Goal: Check status: Check status

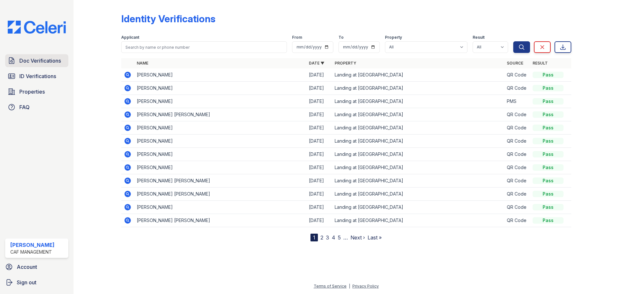
click at [36, 63] on span "Doc Verifications" at bounding box center [40, 61] width 42 height 8
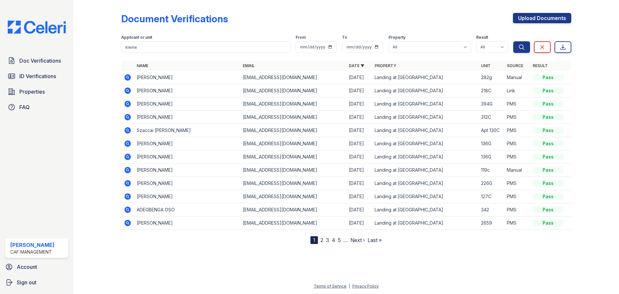
type input "kleirie"
click at [513, 41] on button "Search" at bounding box center [521, 47] width 17 height 12
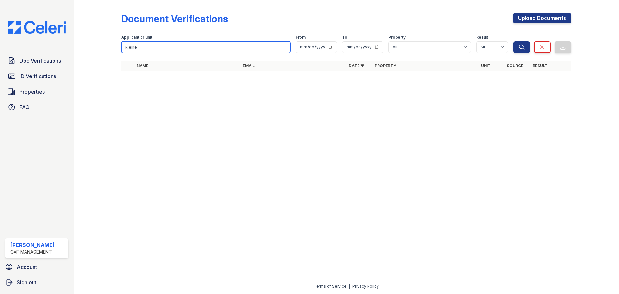
click at [200, 48] on input "kleirie" at bounding box center [205, 47] width 169 height 12
type input "keirie"
click at [513, 41] on button "Search" at bounding box center [521, 47] width 17 height 12
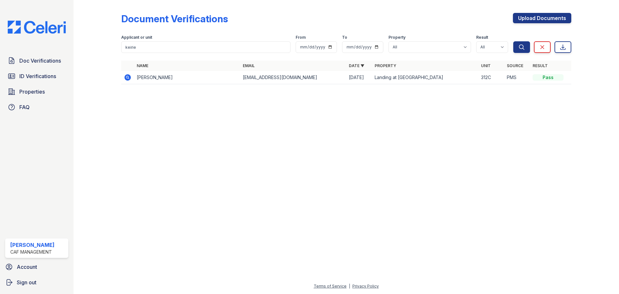
click at [126, 78] on icon at bounding box center [127, 77] width 6 height 6
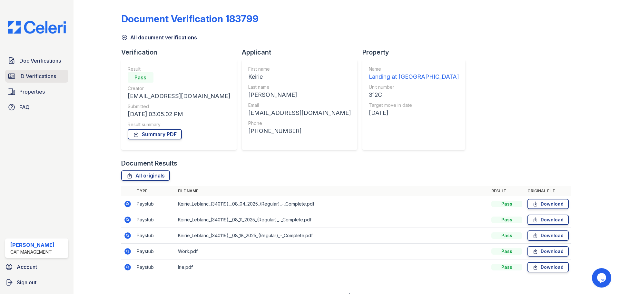
click at [37, 74] on span "ID Verifications" at bounding box center [37, 76] width 37 height 8
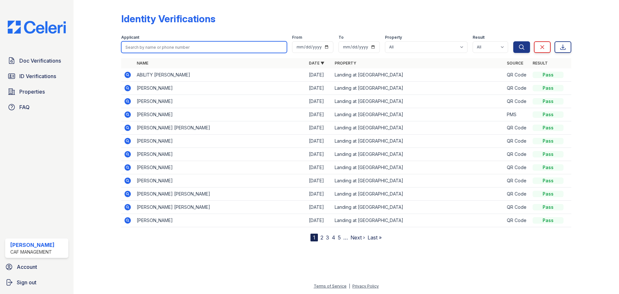
click at [174, 45] on input "search" at bounding box center [204, 47] width 166 height 12
type input "keirie"
click at [513, 41] on button "Search" at bounding box center [521, 47] width 17 height 12
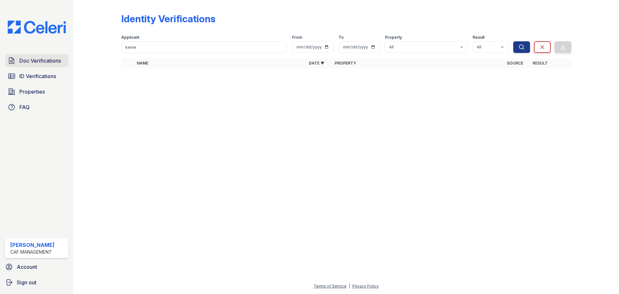
click at [40, 62] on span "Doc Verifications" at bounding box center [40, 61] width 42 height 8
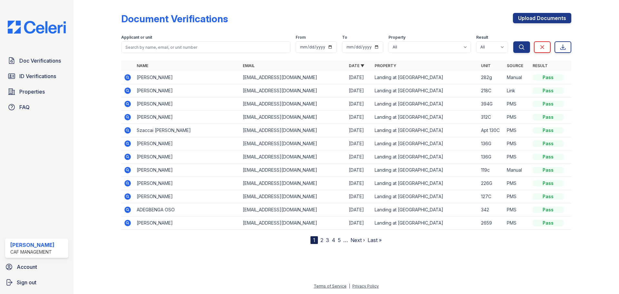
click at [129, 118] on icon at bounding box center [128, 117] width 8 height 8
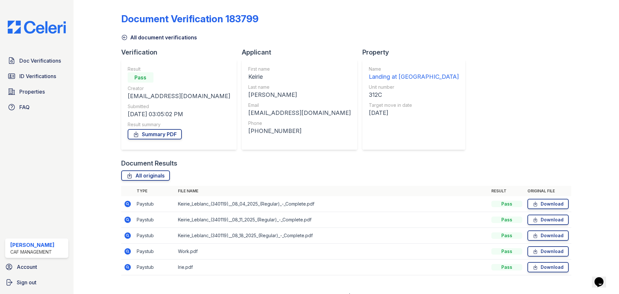
click at [124, 202] on icon at bounding box center [128, 204] width 8 height 8
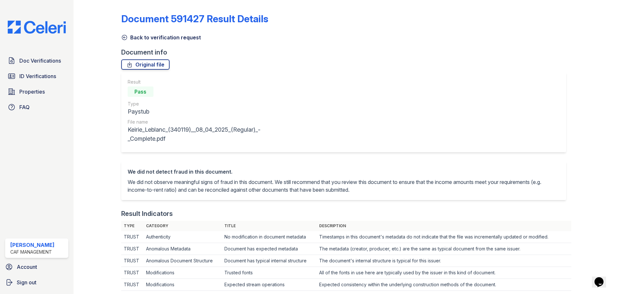
click at [131, 39] on link "Back to verification request" at bounding box center [161, 38] width 80 height 8
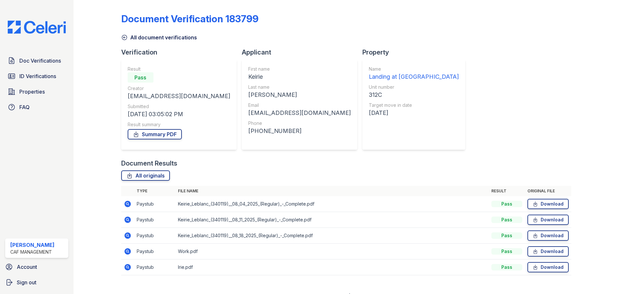
click at [130, 220] on icon at bounding box center [127, 219] width 6 height 6
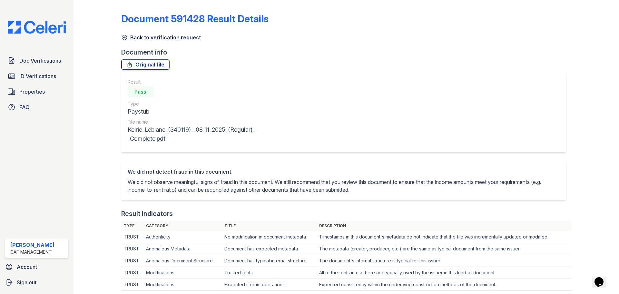
click at [148, 41] on link "Back to verification request" at bounding box center [161, 38] width 80 height 8
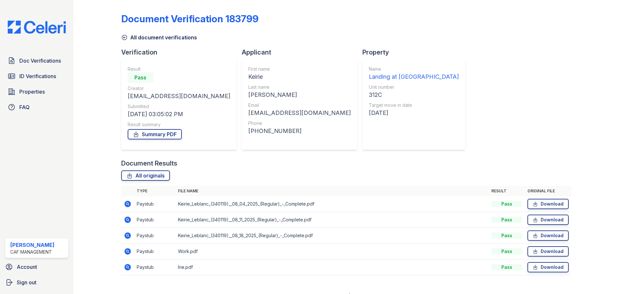
scroll to position [10, 0]
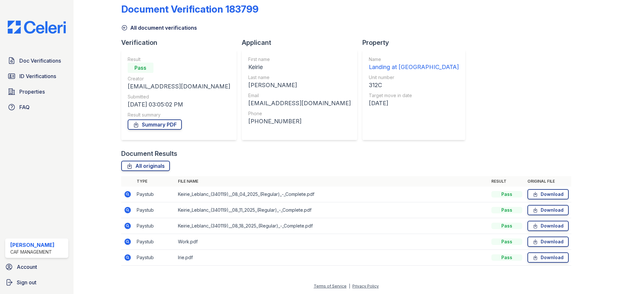
click at [127, 223] on icon at bounding box center [127, 225] width 6 height 6
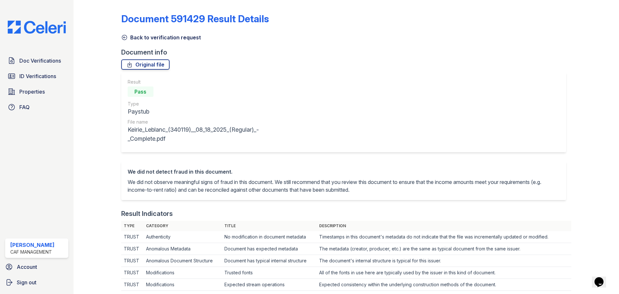
click at [155, 40] on link "Back to verification request" at bounding box center [161, 38] width 80 height 8
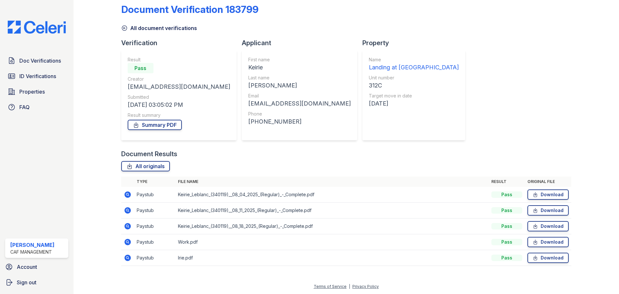
scroll to position [10, 0]
drag, startPoint x: 131, startPoint y: 239, endPoint x: 128, endPoint y: 243, distance: 4.8
click at [131, 238] on td at bounding box center [127, 242] width 13 height 16
click at [128, 243] on icon at bounding box center [127, 241] width 6 height 6
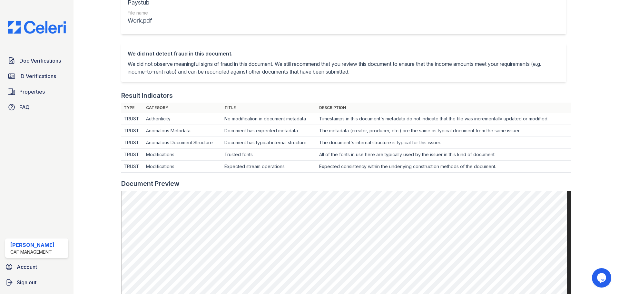
scroll to position [32, 0]
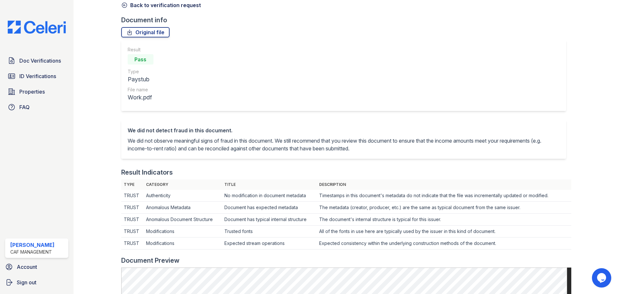
click at [138, 2] on link "Back to verification request" at bounding box center [161, 5] width 80 height 8
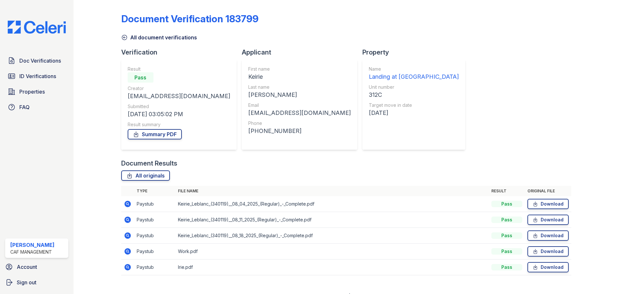
click at [128, 234] on icon at bounding box center [127, 235] width 6 height 6
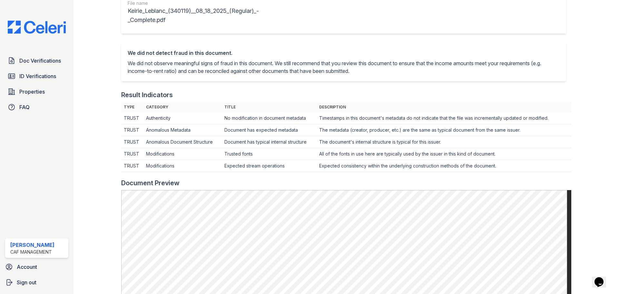
scroll to position [32, 0]
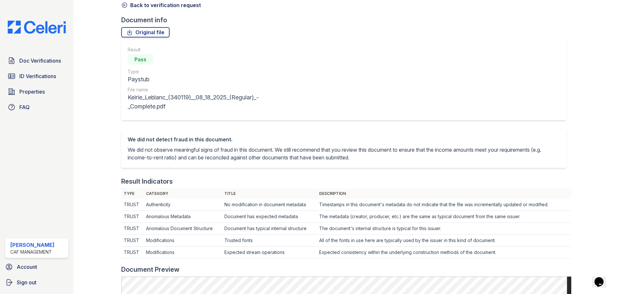
click at [135, 8] on link "Back to verification request" at bounding box center [161, 5] width 80 height 8
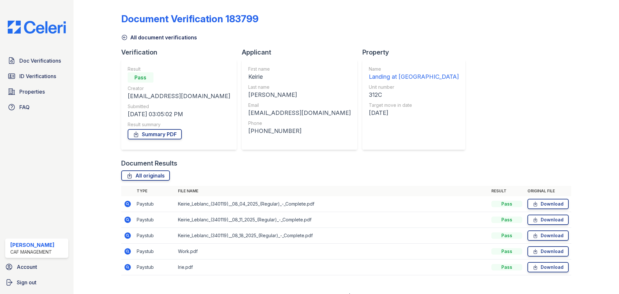
click at [129, 220] on icon at bounding box center [127, 219] width 6 height 6
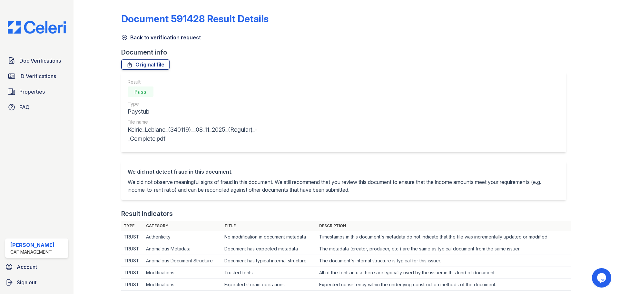
click at [150, 36] on link "Back to verification request" at bounding box center [161, 38] width 80 height 8
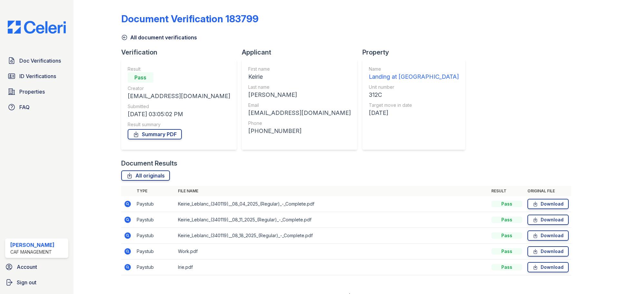
click at [124, 205] on icon at bounding box center [127, 203] width 6 height 6
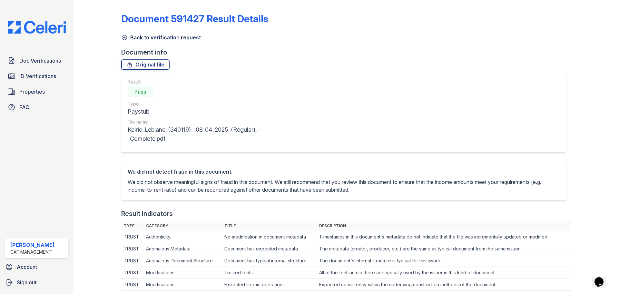
click at [137, 37] on link "Back to verification request" at bounding box center [161, 38] width 80 height 8
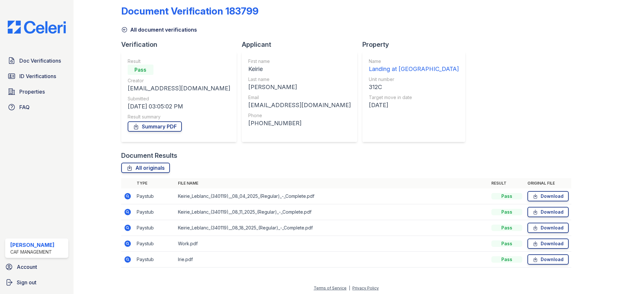
scroll to position [10, 0]
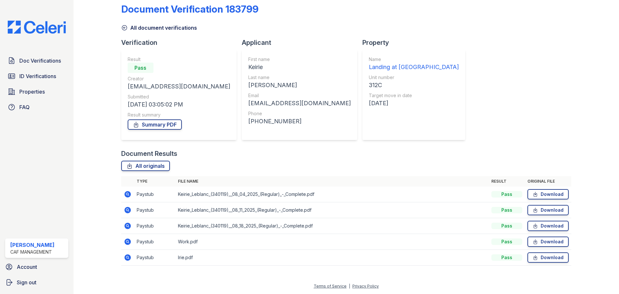
click at [128, 255] on icon at bounding box center [127, 257] width 6 height 6
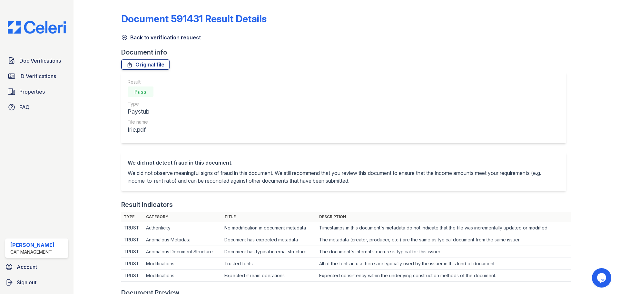
click at [32, 71] on link "ID Verifications" at bounding box center [36, 76] width 63 height 13
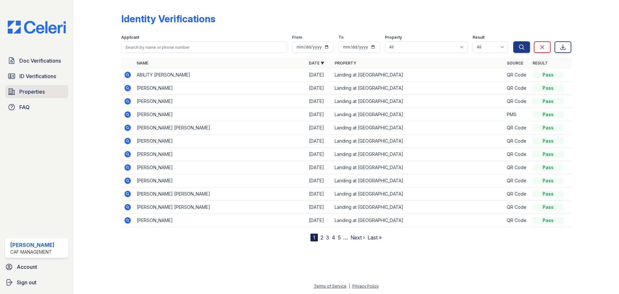
click at [38, 88] on span "Properties" at bounding box center [31, 92] width 25 height 8
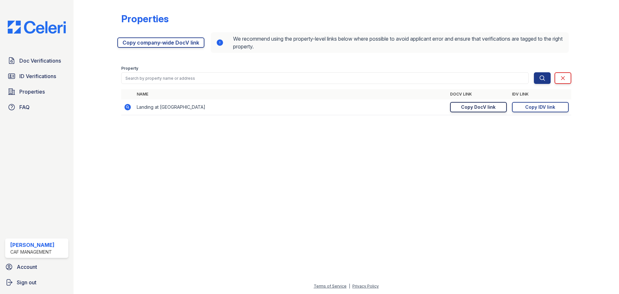
click at [475, 106] on div "Copy DocV link" at bounding box center [478, 107] width 34 height 6
click at [531, 110] on div "Copy IDV link" at bounding box center [540, 107] width 30 height 6
click at [34, 75] on span "ID Verifications" at bounding box center [37, 76] width 37 height 8
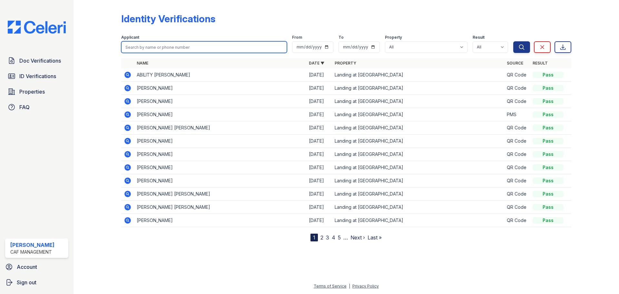
click at [155, 47] on input "search" at bounding box center [204, 47] width 166 height 12
type input "koneisha"
click at [513, 41] on button "Search" at bounding box center [521, 47] width 17 height 12
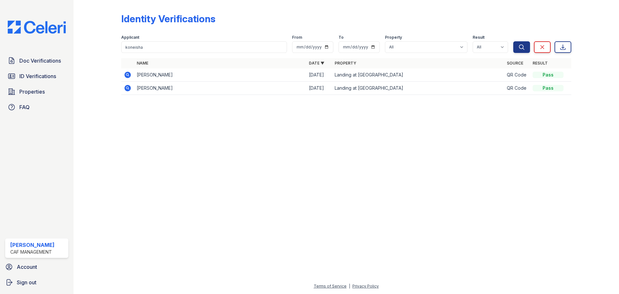
click at [127, 76] on icon at bounding box center [127, 75] width 6 height 6
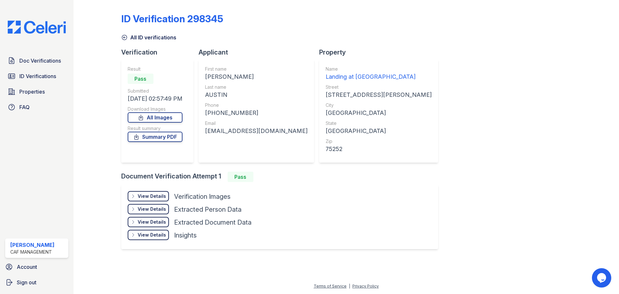
click at [136, 198] on icon at bounding box center [133, 195] width 5 height 5
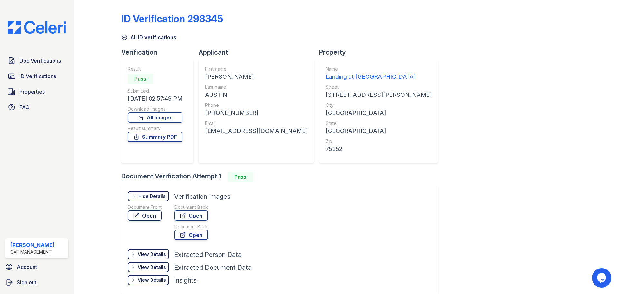
click at [152, 215] on link "Open" at bounding box center [145, 215] width 34 height 10
click at [45, 63] on span "Doc Verifications" at bounding box center [40, 61] width 42 height 8
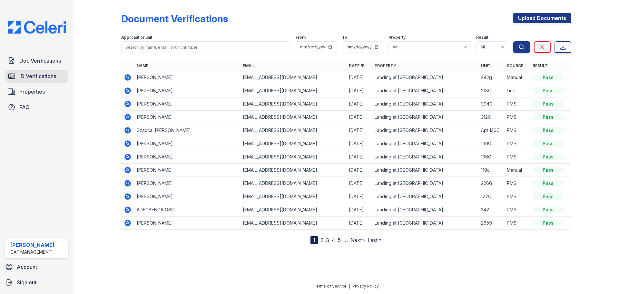
click at [47, 76] on span "ID Verifications" at bounding box center [37, 76] width 37 height 8
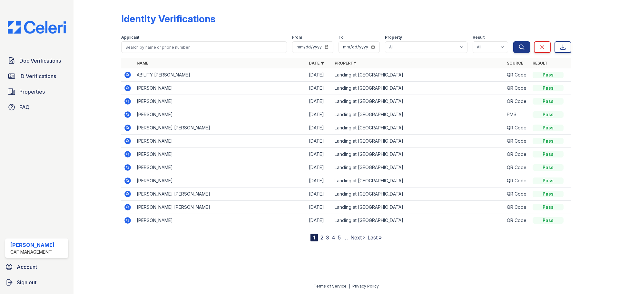
click at [196, 59] on th "Name" at bounding box center [220, 63] width 172 height 10
click at [195, 51] on input "search" at bounding box center [204, 47] width 166 height 12
type input "koneisha"
click at [513, 41] on button "Search" at bounding box center [521, 47] width 17 height 12
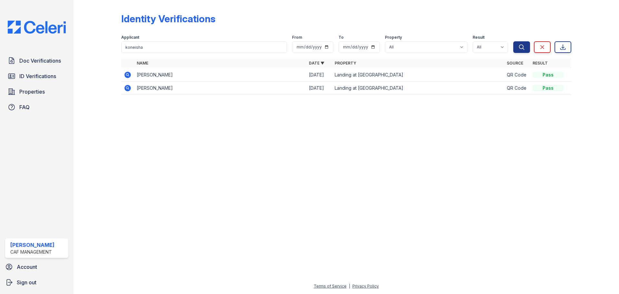
click at [127, 88] on icon at bounding box center [127, 88] width 2 height 2
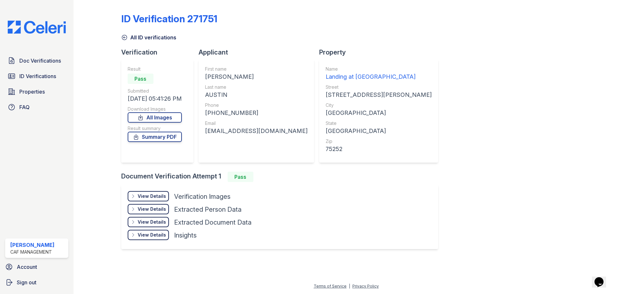
click at [165, 194] on div "View Details" at bounding box center [152, 196] width 28 height 6
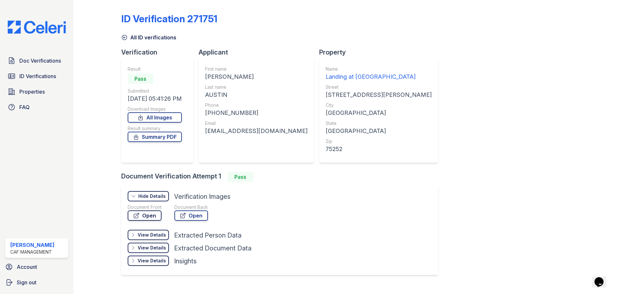
click at [155, 212] on link "Open" at bounding box center [145, 215] width 34 height 10
click at [140, 39] on link "All ID verifications" at bounding box center [148, 38] width 55 height 8
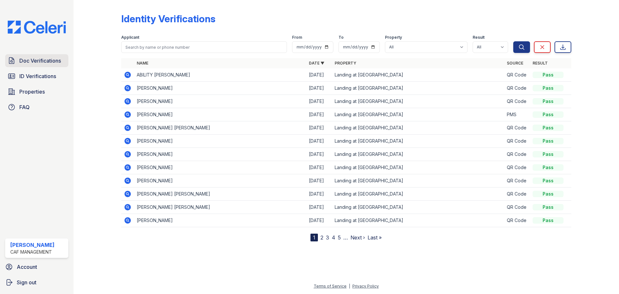
click at [49, 63] on span "Doc Verifications" at bounding box center [40, 61] width 42 height 8
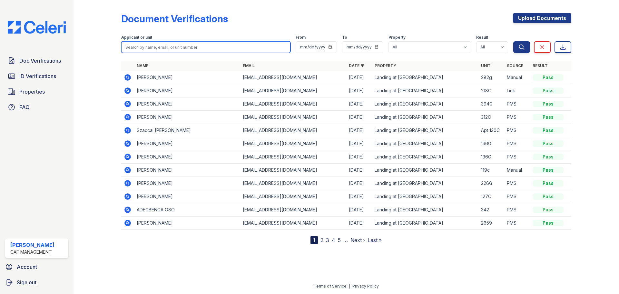
click at [146, 49] on input "search" at bounding box center [205, 47] width 169 height 12
type input "koneisha"
click at [513, 41] on button "Search" at bounding box center [521, 47] width 17 height 12
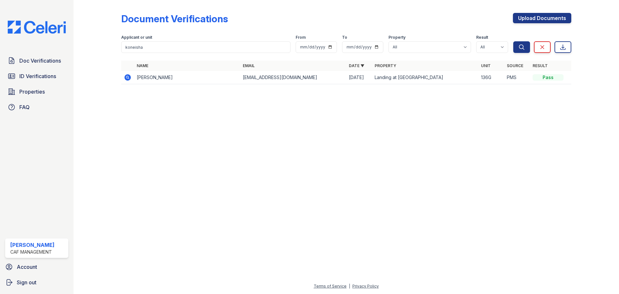
click at [128, 79] on icon at bounding box center [127, 77] width 6 height 6
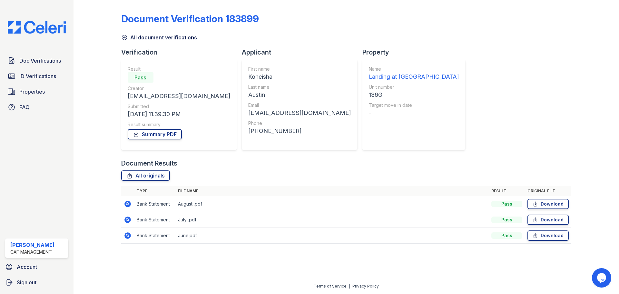
click at [131, 204] on icon at bounding box center [127, 203] width 6 height 6
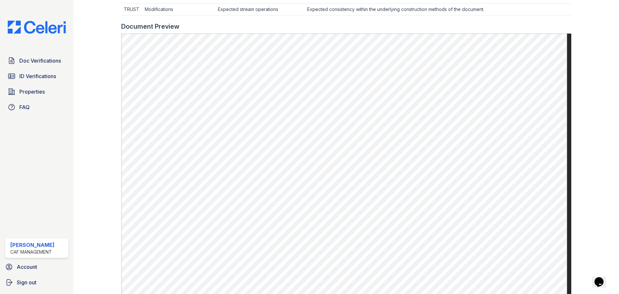
scroll to position [322, 0]
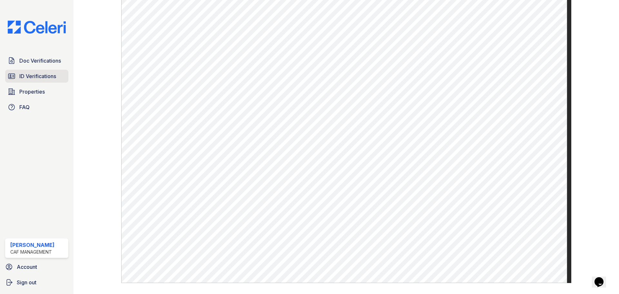
click at [42, 72] on link "ID Verifications" at bounding box center [36, 76] width 63 height 13
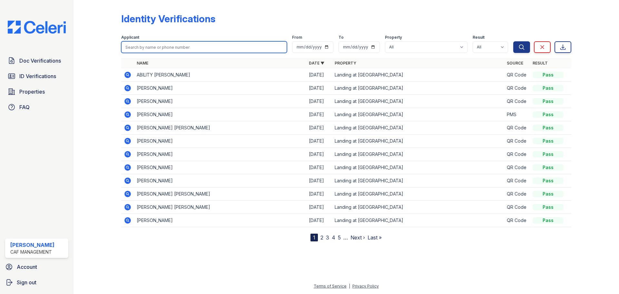
click at [183, 50] on input "search" at bounding box center [204, 47] width 166 height 12
type input "hour"
click at [513, 41] on button "Search" at bounding box center [521, 47] width 17 height 12
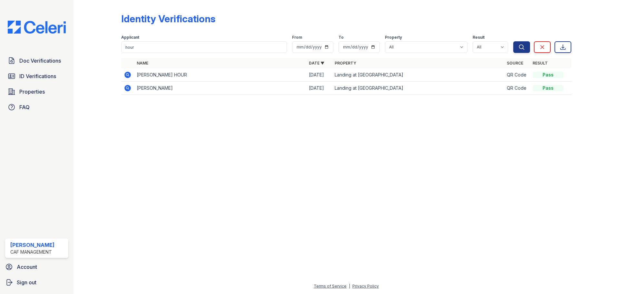
click at [132, 79] on td at bounding box center [127, 74] width 13 height 13
click at [128, 76] on icon at bounding box center [127, 75] width 6 height 6
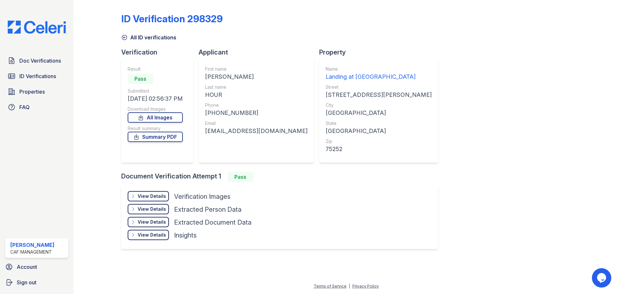
click at [156, 192] on div "View Details Details" at bounding box center [148, 196] width 41 height 10
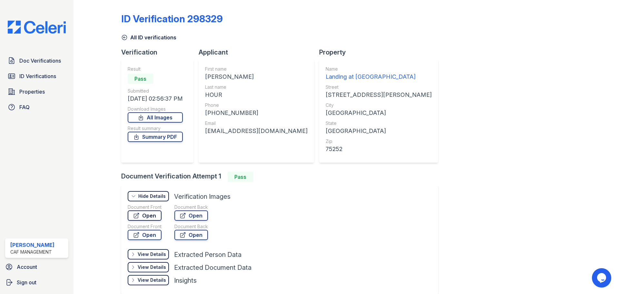
click at [153, 218] on link "Open" at bounding box center [145, 215] width 34 height 10
click at [54, 64] on span "Doc Verifications" at bounding box center [40, 61] width 42 height 8
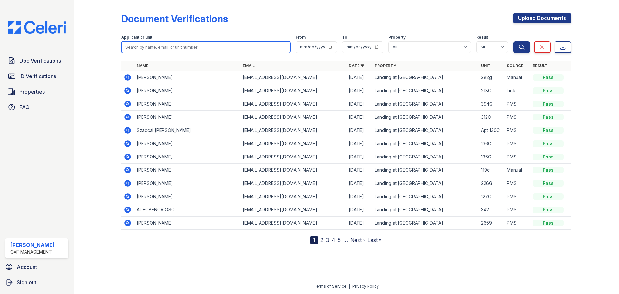
click at [156, 48] on input "search" at bounding box center [205, 47] width 169 height 12
type input "hour"
click at [513, 41] on button "Search" at bounding box center [521, 47] width 17 height 12
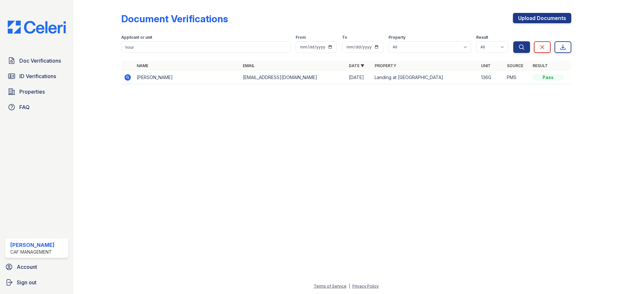
click at [128, 81] on icon at bounding box center [128, 77] width 8 height 8
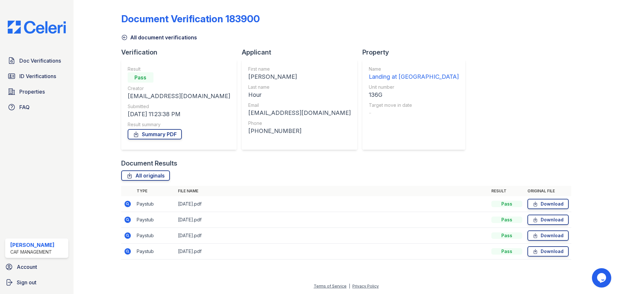
click at [125, 205] on icon at bounding box center [128, 204] width 8 height 8
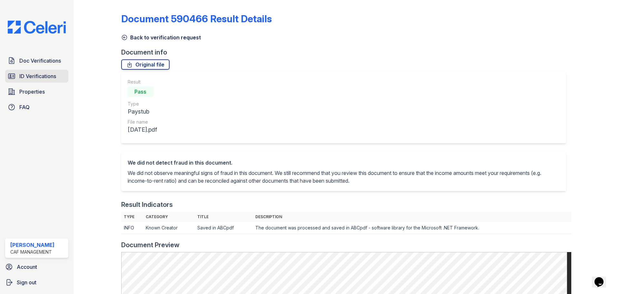
click at [54, 75] on span "ID Verifications" at bounding box center [37, 76] width 37 height 8
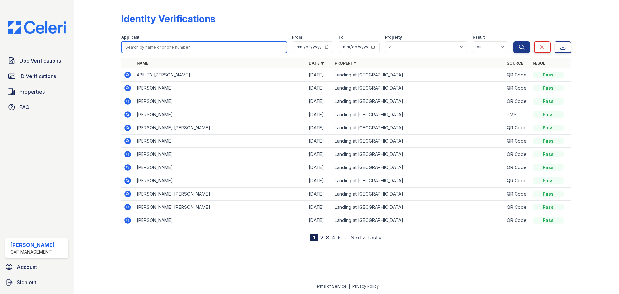
click at [161, 45] on input "search" at bounding box center [204, 47] width 166 height 12
type input "koneisha"
click at [513, 41] on button "Search" at bounding box center [521, 47] width 17 height 12
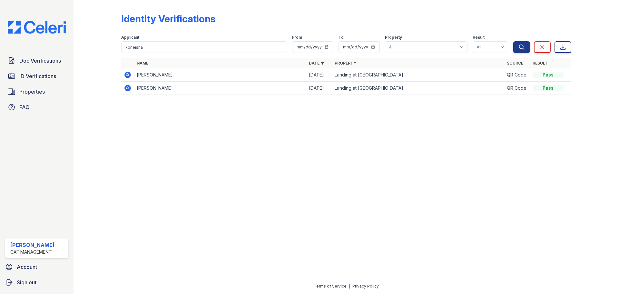
click at [127, 72] on icon at bounding box center [127, 75] width 6 height 6
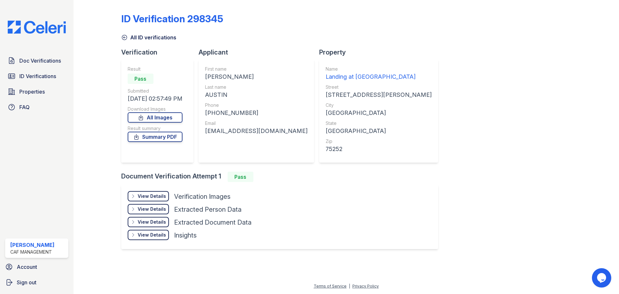
click at [152, 196] on div "View Details" at bounding box center [152, 196] width 28 height 6
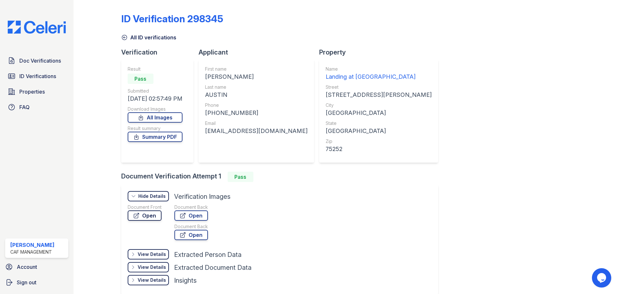
click at [153, 214] on link "Open" at bounding box center [145, 215] width 34 height 10
drag, startPoint x: 45, startPoint y: 73, endPoint x: 52, endPoint y: 68, distance: 8.5
click at [45, 73] on span "ID Verifications" at bounding box center [37, 76] width 37 height 8
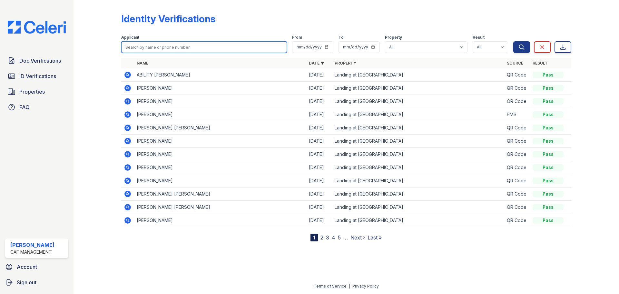
click at [200, 44] on input "search" at bounding box center [204, 47] width 166 height 12
type input "hour"
click at [513, 41] on button "Search" at bounding box center [521, 47] width 17 height 12
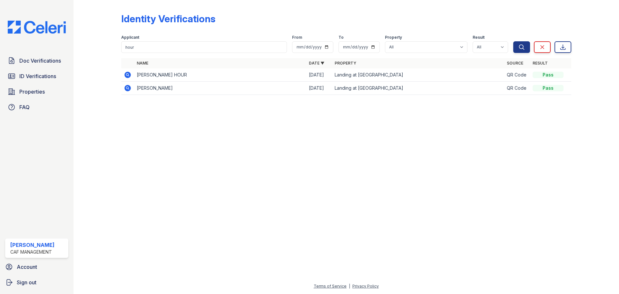
click at [128, 74] on icon at bounding box center [128, 75] width 8 height 8
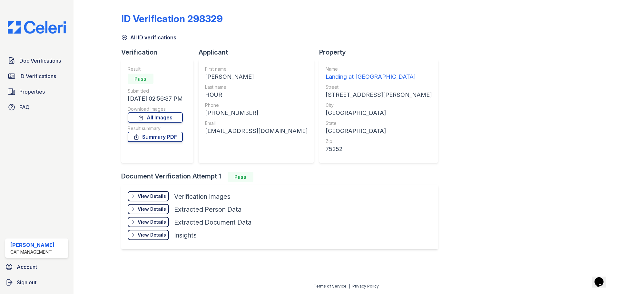
click at [141, 197] on div "View Details" at bounding box center [152, 196] width 28 height 6
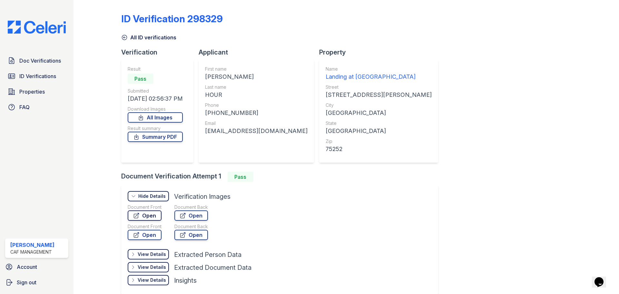
click at [157, 216] on link "Open" at bounding box center [145, 215] width 34 height 10
click at [156, 136] on link "Summary PDF" at bounding box center [155, 136] width 55 height 10
click at [16, 80] on link "ID Verifications" at bounding box center [36, 76] width 63 height 13
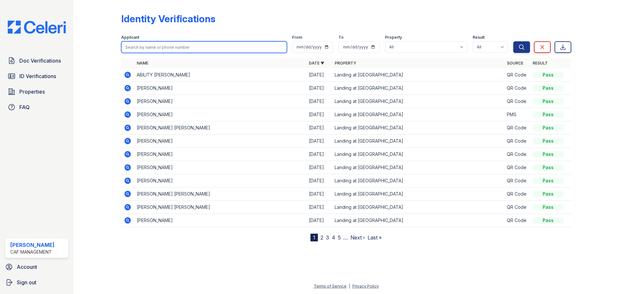
click at [138, 51] on input "search" at bounding box center [204, 47] width 166 height 12
type input "austin"
click at [513, 41] on button "Search" at bounding box center [521, 47] width 17 height 12
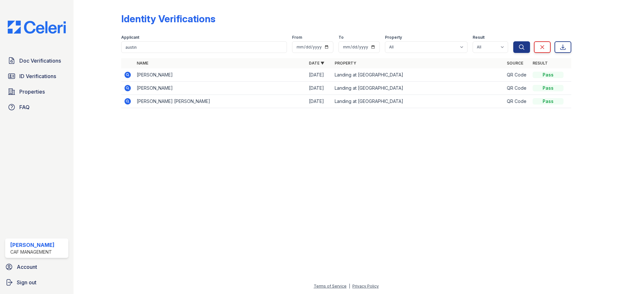
click at [130, 78] on icon at bounding box center [128, 75] width 8 height 8
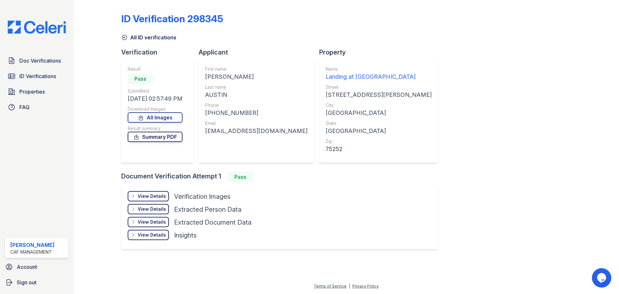
click at [153, 138] on link "Summary PDF" at bounding box center [155, 136] width 55 height 10
click at [17, 63] on link "Doc Verifications" at bounding box center [36, 60] width 63 height 13
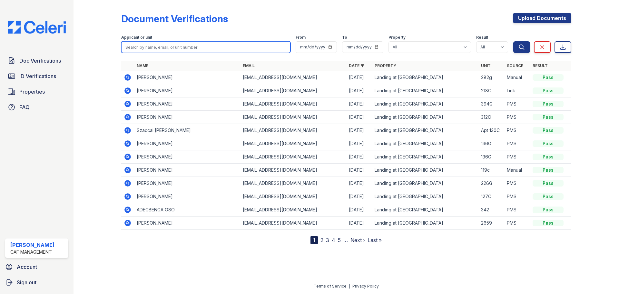
click at [159, 47] on input "search" at bounding box center [205, 47] width 169 height 12
type input "hour"
click at [513, 41] on button "Search" at bounding box center [521, 47] width 17 height 12
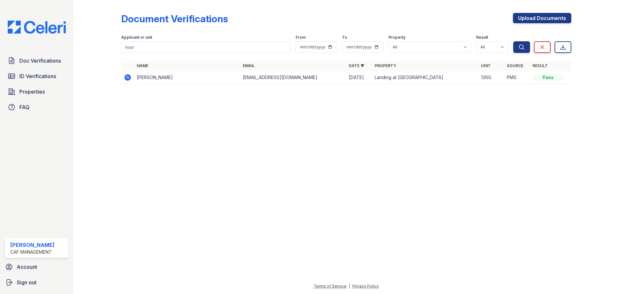
click at [130, 75] on icon at bounding box center [127, 77] width 6 height 6
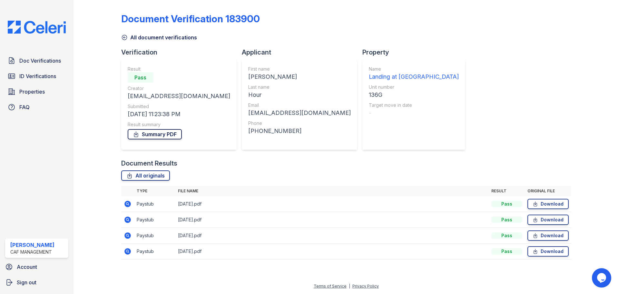
click at [171, 136] on link "Summary PDF" at bounding box center [155, 134] width 54 height 10
click at [51, 64] on span "Doc Verifications" at bounding box center [40, 61] width 42 height 8
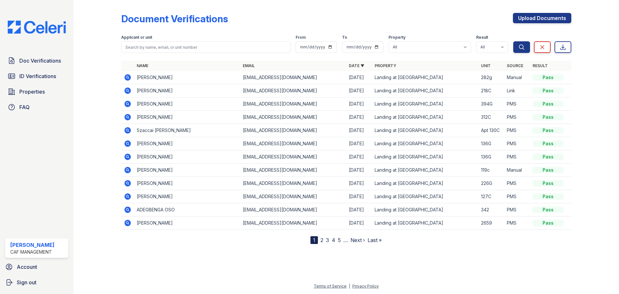
click at [126, 91] on icon at bounding box center [127, 90] width 6 height 6
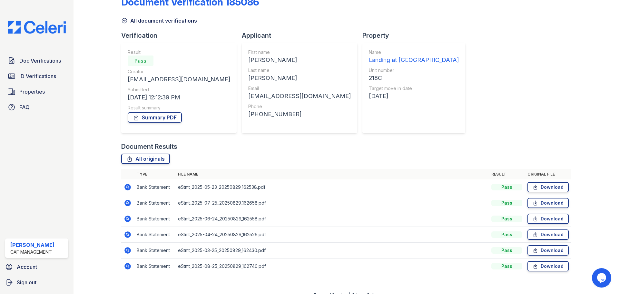
scroll to position [25, 0]
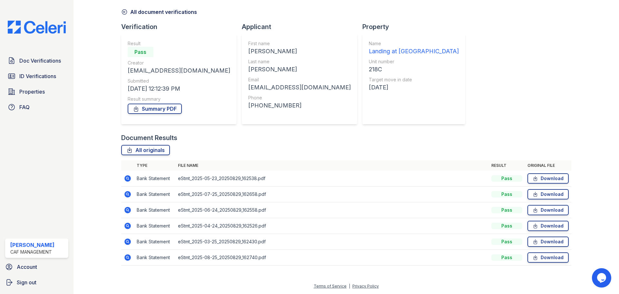
click at [129, 181] on icon at bounding box center [127, 178] width 6 height 6
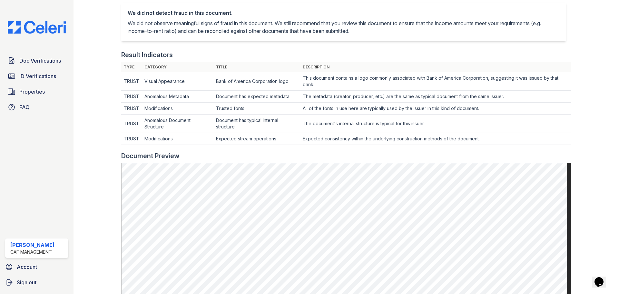
scroll to position [258, 0]
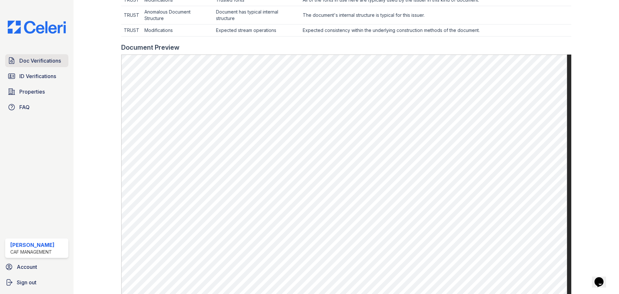
click at [41, 63] on span "Doc Verifications" at bounding box center [40, 61] width 42 height 8
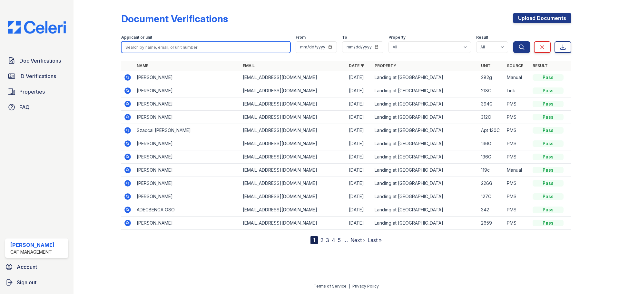
click at [161, 47] on input "search" at bounding box center [205, 47] width 169 height 12
type input "koneisha"
click at [513, 41] on button "Search" at bounding box center [521, 47] width 17 height 12
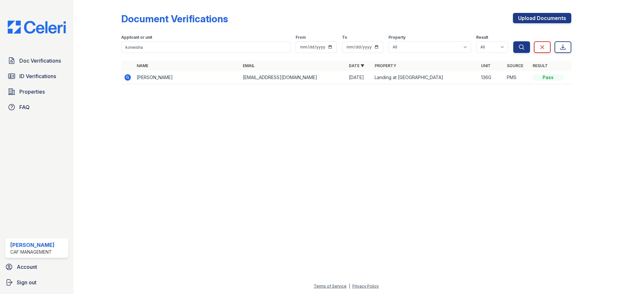
click at [129, 76] on icon at bounding box center [127, 77] width 6 height 6
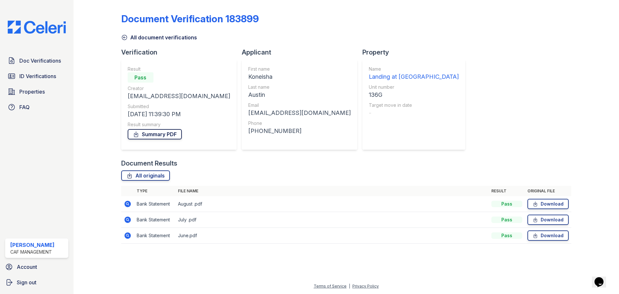
click at [151, 138] on link "Summary PDF" at bounding box center [155, 134] width 54 height 10
